Goal: Information Seeking & Learning: Learn about a topic

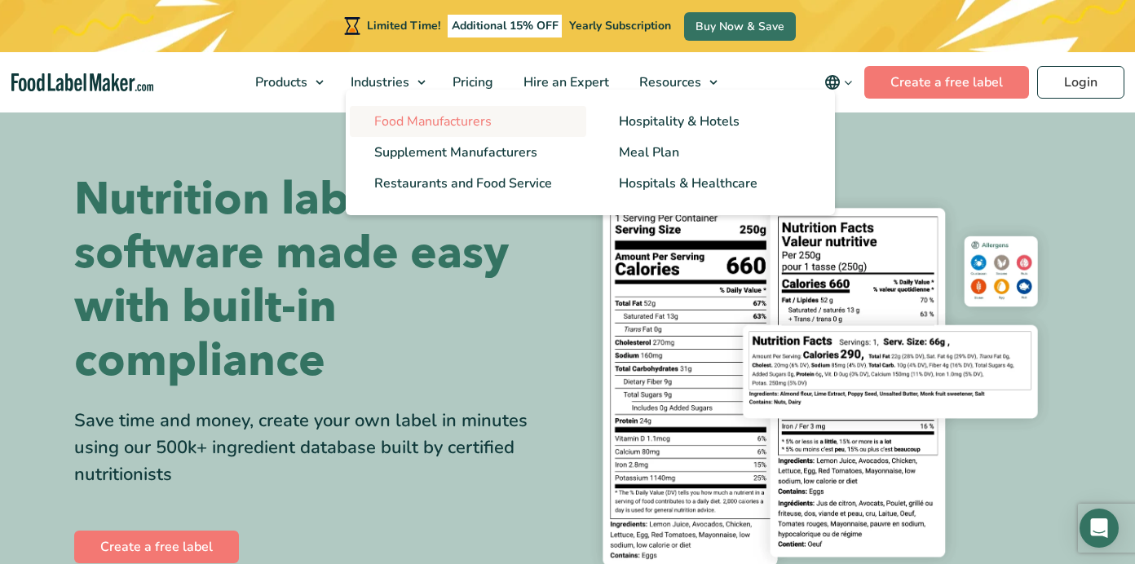
click at [400, 122] on span "Food Manufacturers" at bounding box center [432, 122] width 117 height 18
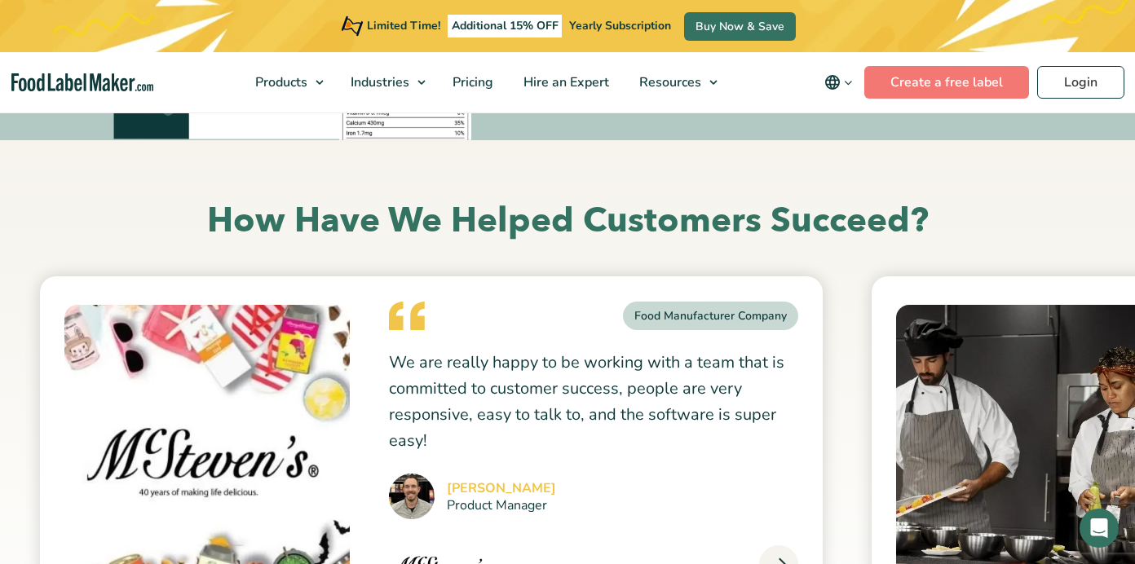
scroll to position [5809, 0]
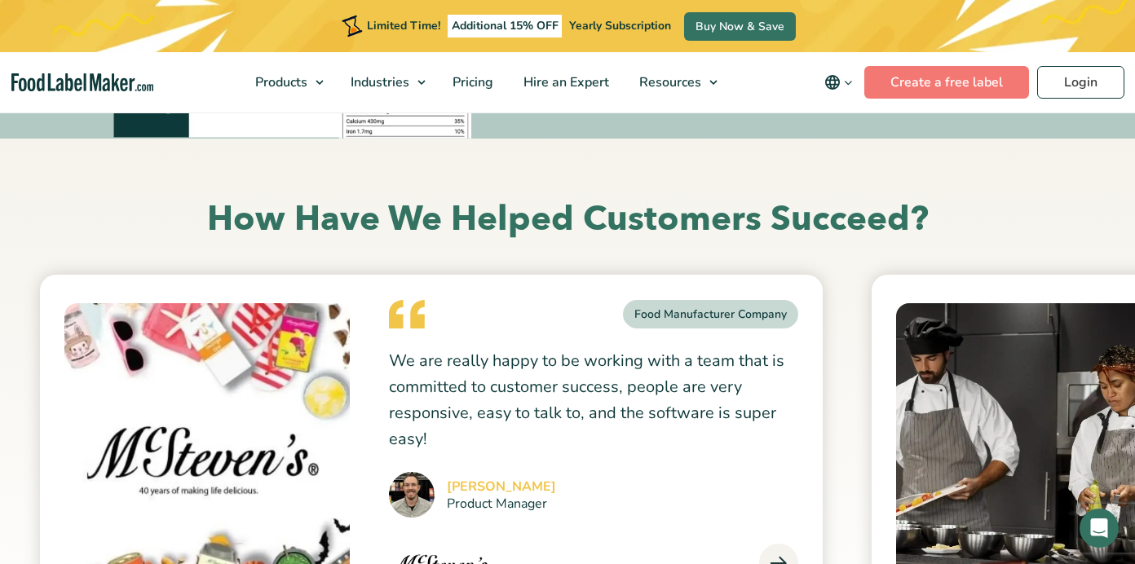
click at [776, 544] on span at bounding box center [778, 563] width 39 height 39
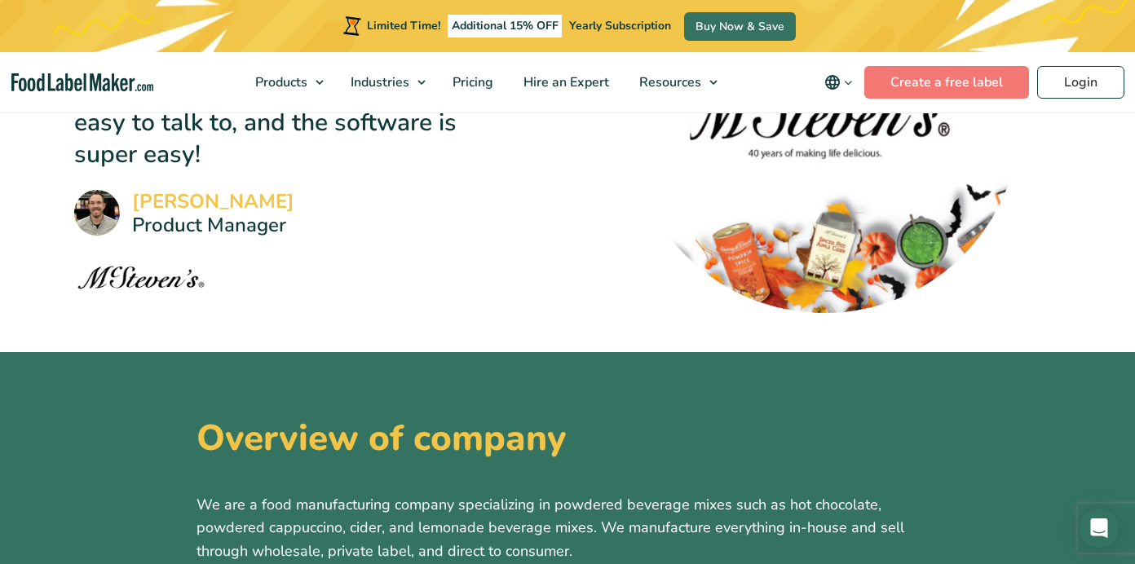
scroll to position [291, 0]
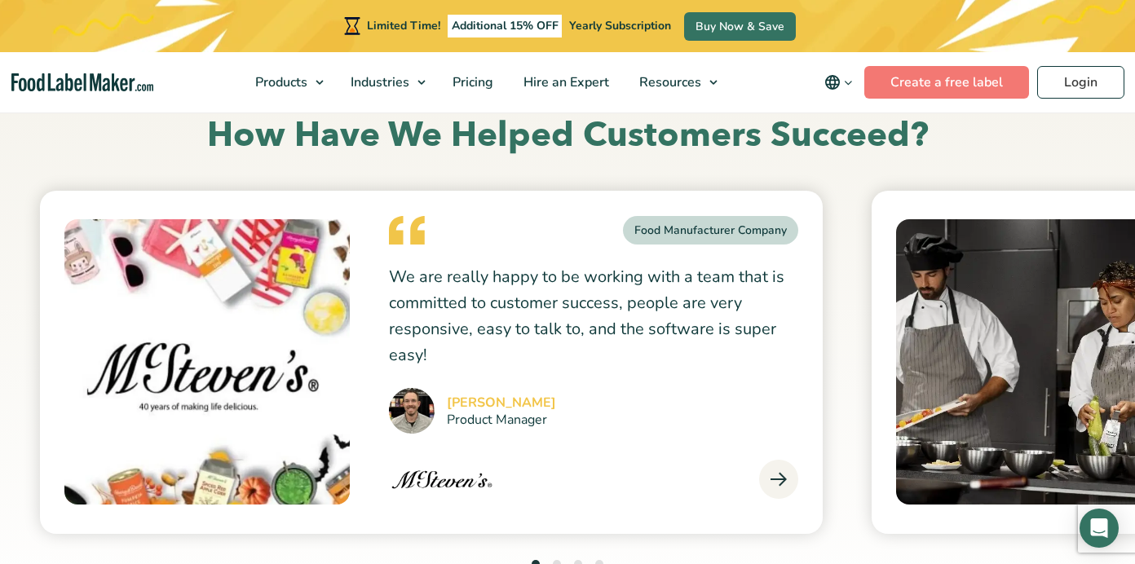
scroll to position [5901, 0]
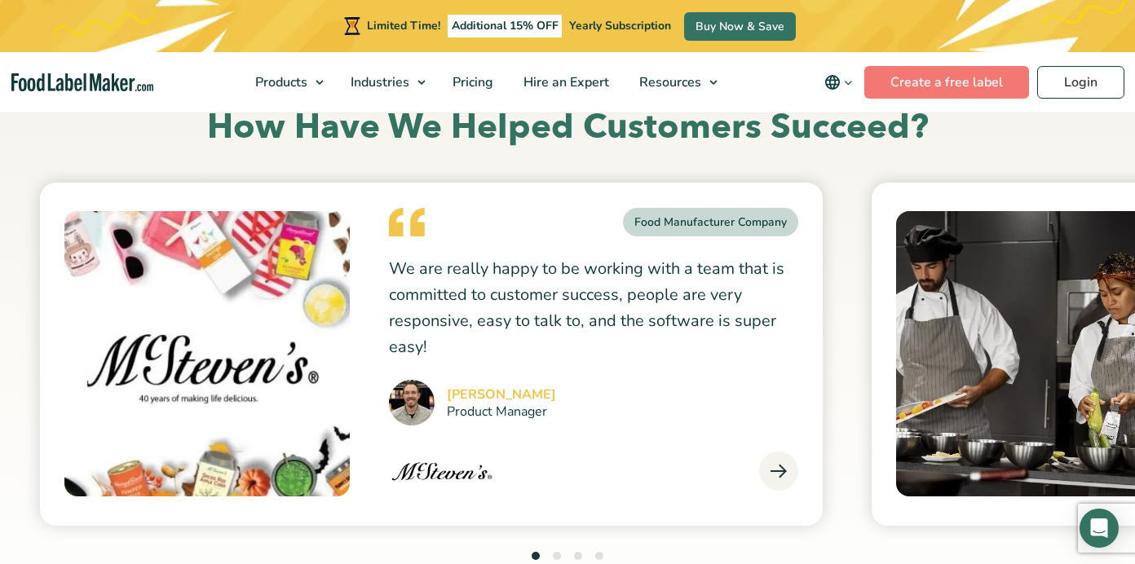
click at [561, 546] on ul "1 2 3 4" at bounding box center [568, 557] width 72 height 22
click at [555, 552] on button "2" at bounding box center [557, 556] width 8 height 8
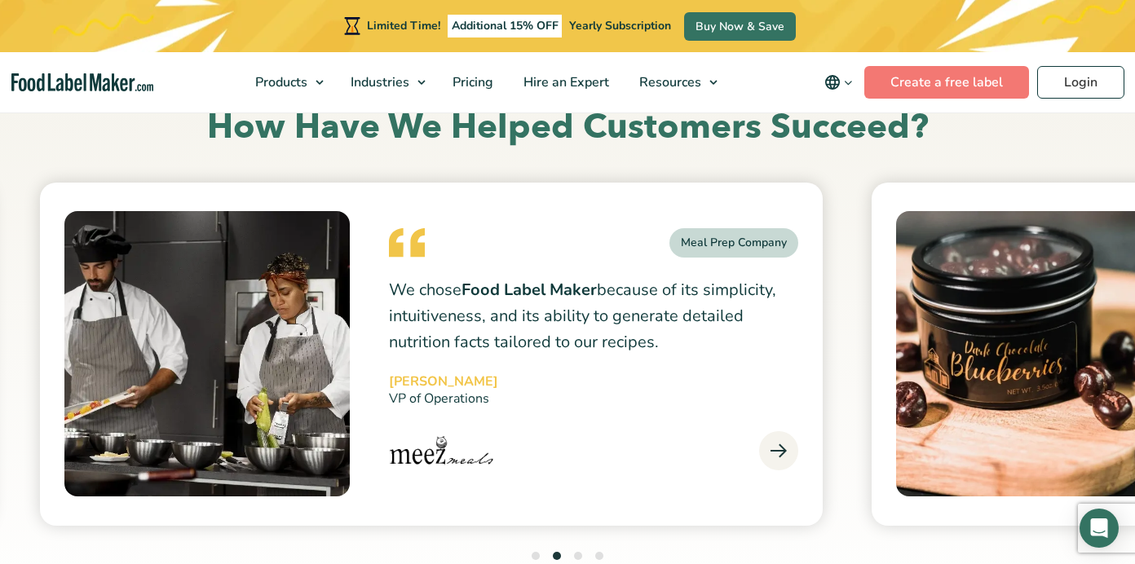
click at [577, 552] on button "3" at bounding box center [578, 556] width 8 height 8
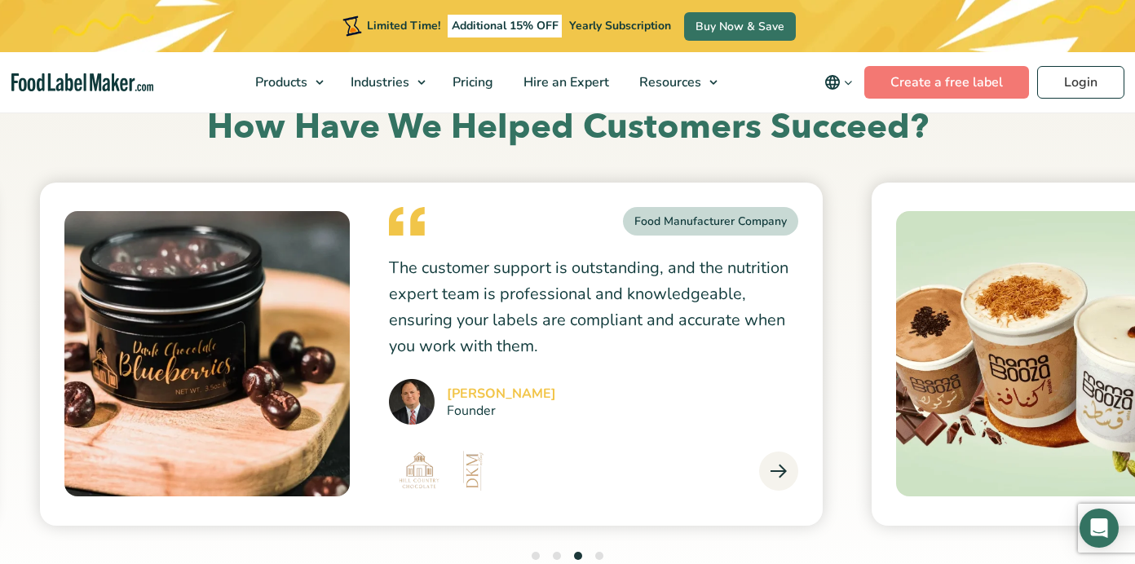
click at [598, 552] on button "4" at bounding box center [599, 556] width 8 height 8
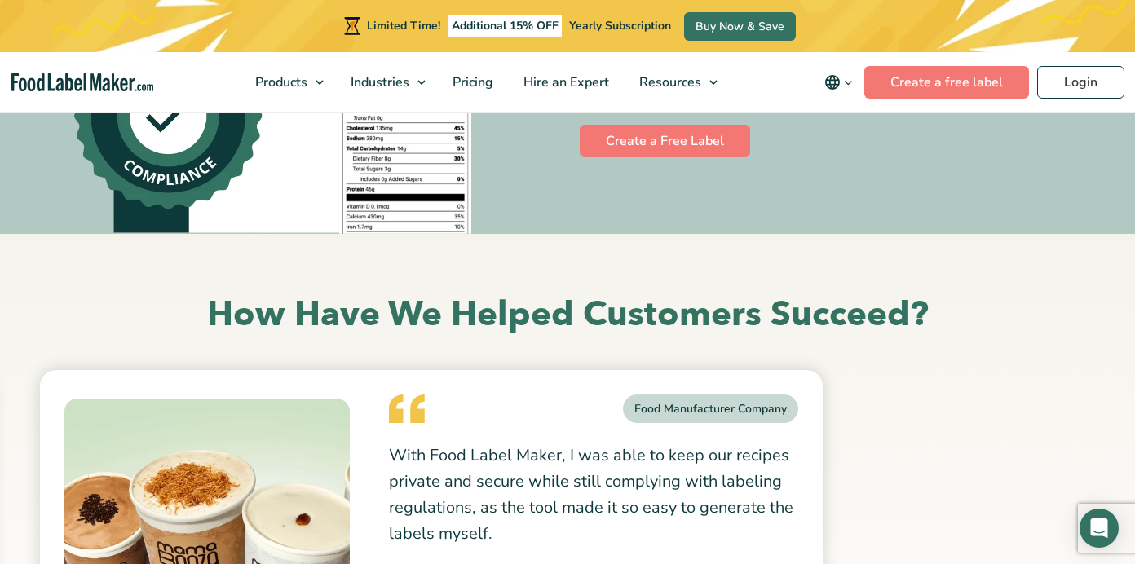
scroll to position [5708, 0]
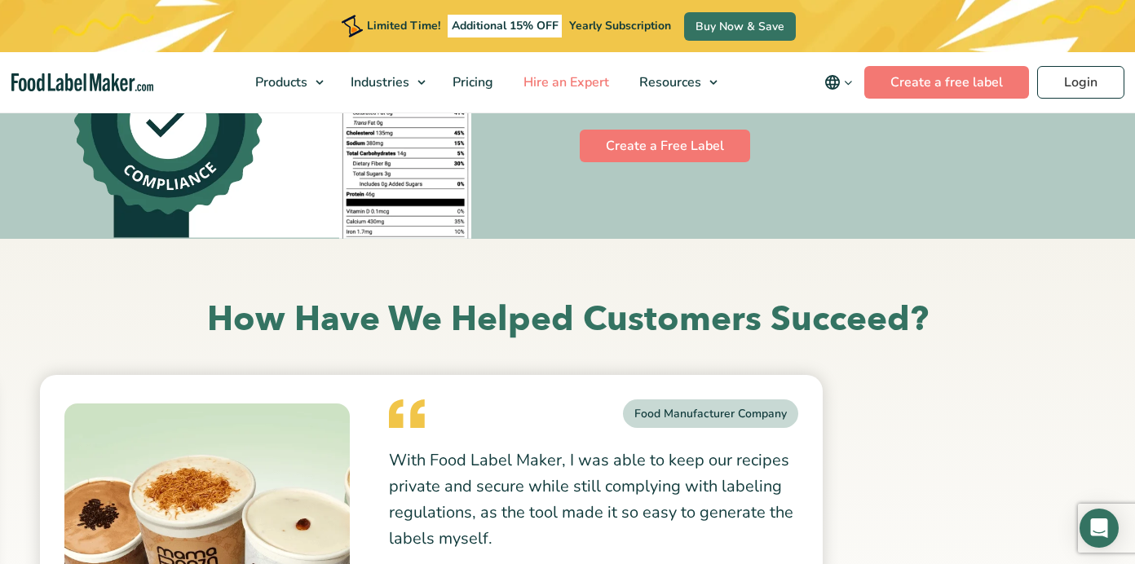
click at [580, 85] on span "Hire an Expert" at bounding box center [565, 82] width 92 height 18
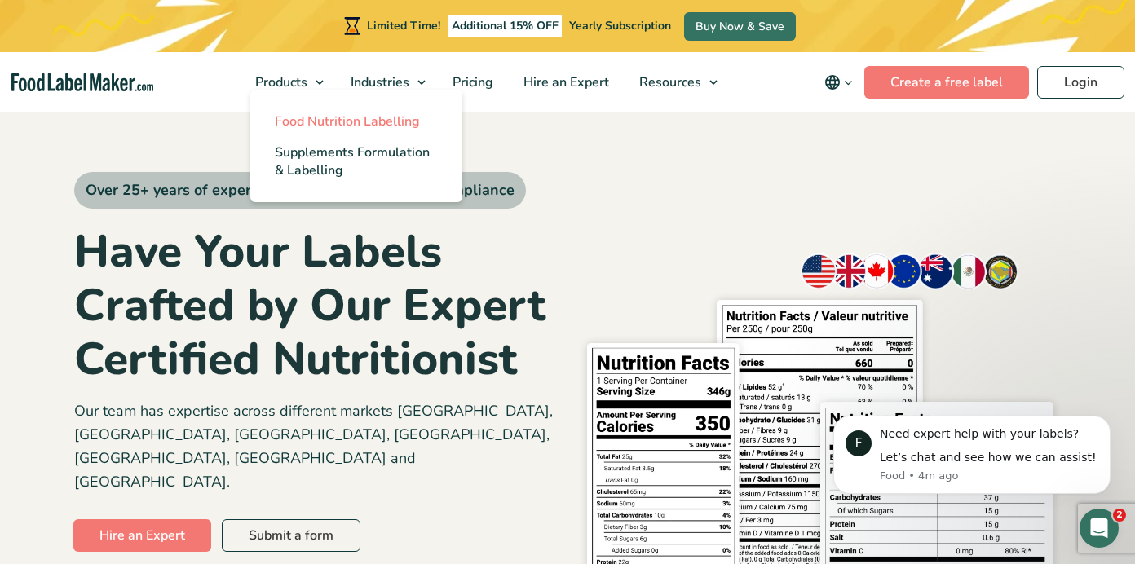
click at [303, 124] on span "Food Nutrition Labelling" at bounding box center [347, 122] width 145 height 18
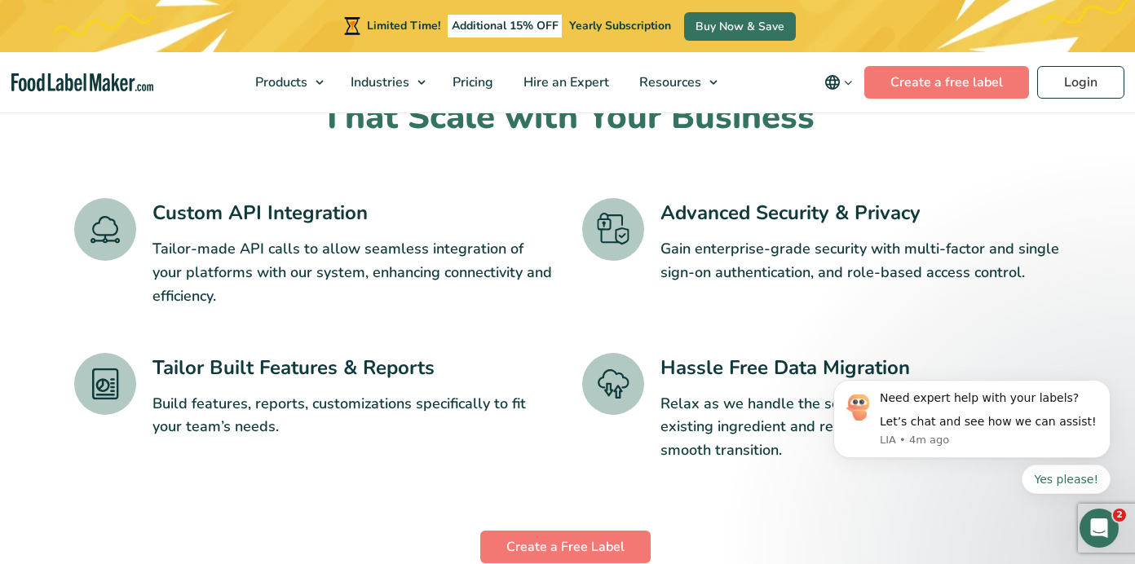
scroll to position [2605, 0]
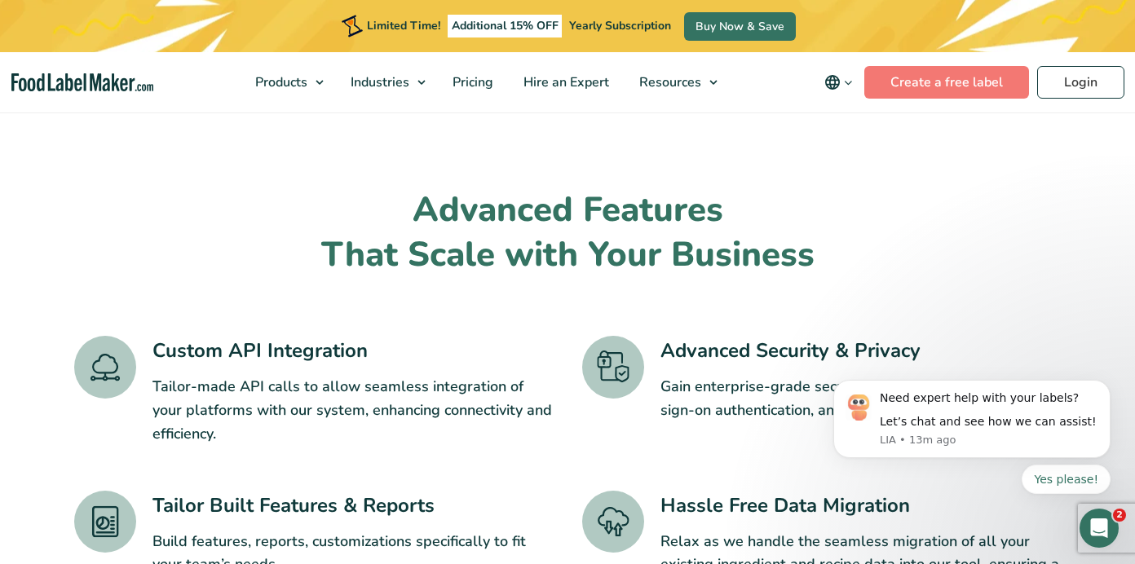
scroll to position [2628, 0]
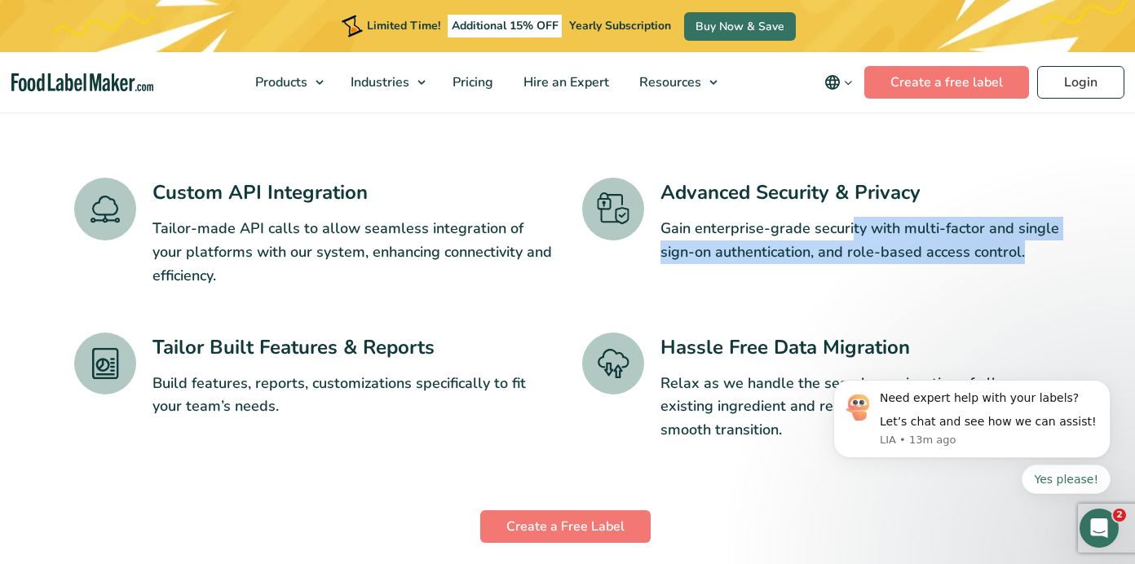
drag, startPoint x: 851, startPoint y: 198, endPoint x: 1005, endPoint y: 239, distance: 159.4
click at [1005, 239] on div "Advanced Security & Privacy Gain enterprise-grade security with multi-factor an…" at bounding box center [861, 232] width 401 height 109
click at [1010, 219] on p "Gain enterprise-grade security with multi-factor and single sign-on authenticat…" at bounding box center [861, 240] width 401 height 47
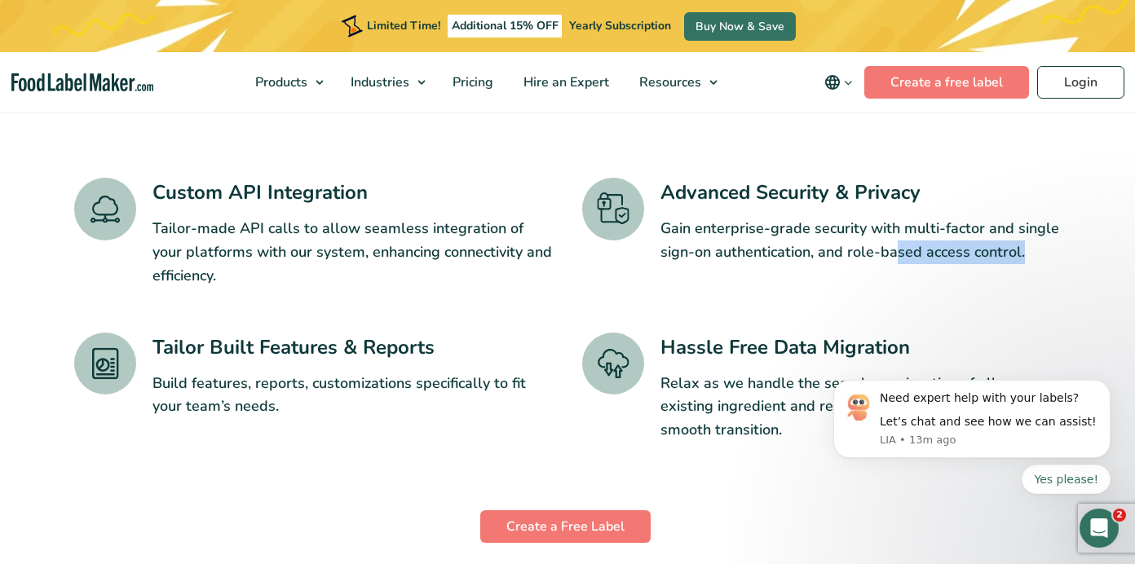
drag, startPoint x: 1039, startPoint y: 232, endPoint x: 893, endPoint y: 203, distance: 148.9
click at [893, 203] on div "Advanced Security & Privacy Gain enterprise-grade security with multi-factor an…" at bounding box center [861, 232] width 401 height 109
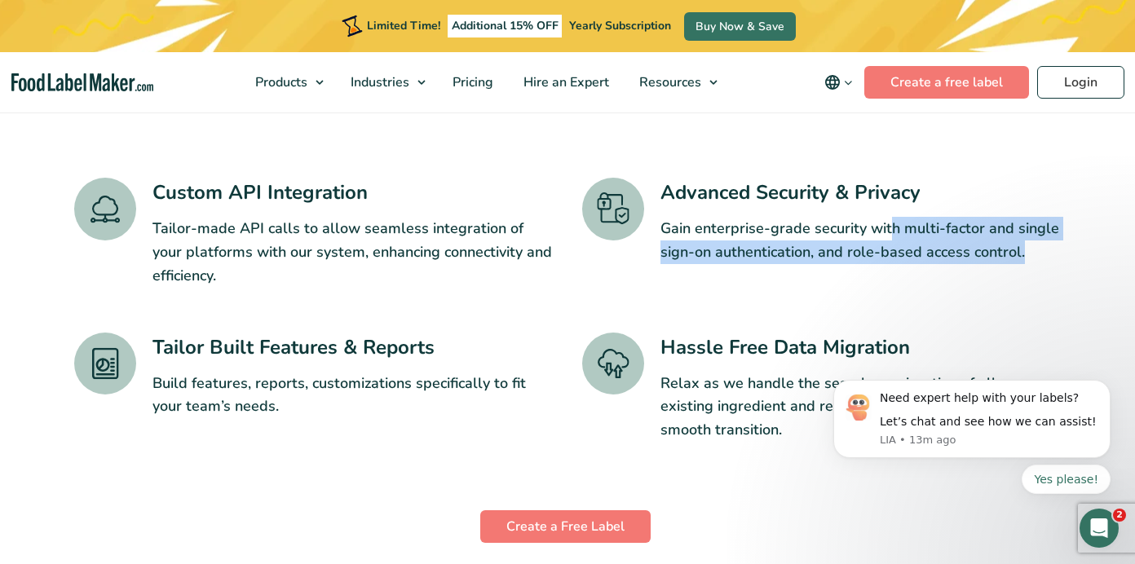
click at [892, 217] on p "Gain enterprise-grade security with multi-factor and single sign-on authenticat…" at bounding box center [861, 240] width 401 height 47
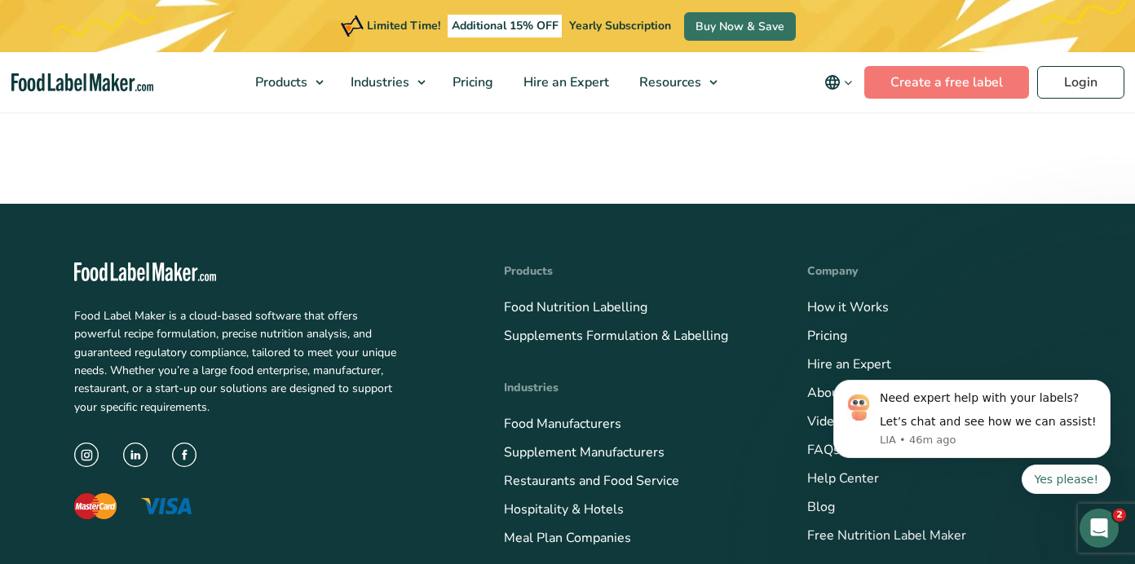
scroll to position [5368, 0]
